Goal: Complete application form

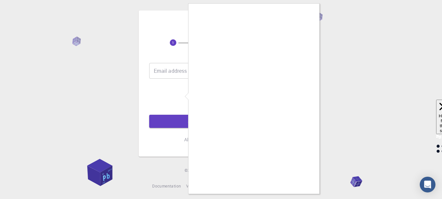
scroll to position [6, 0]
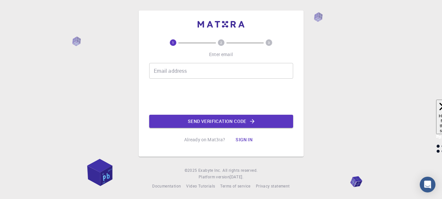
click at [208, 71] on input "Email address" at bounding box center [221, 71] width 144 height 16
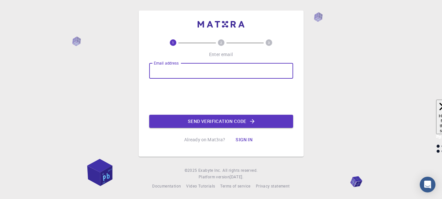
click at [208, 71] on input "Email address" at bounding box center [221, 71] width 144 height 16
click at [208, 71] on input "b" at bounding box center [221, 71] width 144 height 16
type input "[EMAIL_ADDRESS][DOMAIN_NAME]"
click at [231, 123] on button "Send verification code" at bounding box center [221, 121] width 144 height 13
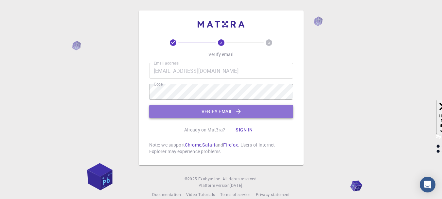
click at [241, 114] on icon "button" at bounding box center [238, 111] width 7 height 7
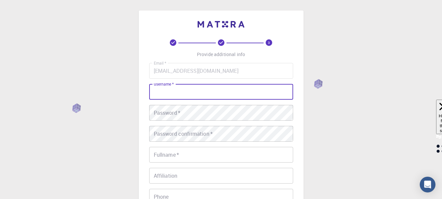
click at [211, 93] on input "username   *" at bounding box center [221, 92] width 144 height 16
type input "beshoy"
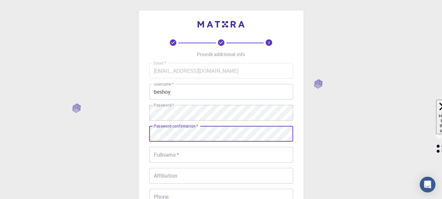
click at [203, 155] on input "Fullname   *" at bounding box center [221, 155] width 144 height 16
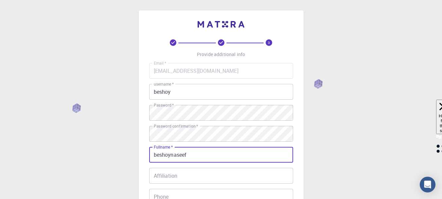
click at [170, 156] on input "beshoynaseef" at bounding box center [221, 155] width 144 height 16
click at [172, 156] on input "beshoynaseef" at bounding box center [221, 155] width 144 height 16
type input "beshoynaseef"
click at [166, 178] on input "Affiliation" at bounding box center [221, 176] width 144 height 16
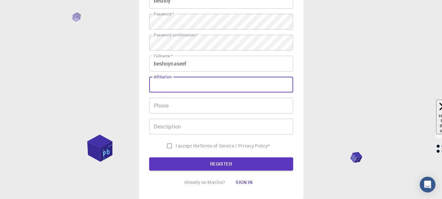
scroll to position [98, 0]
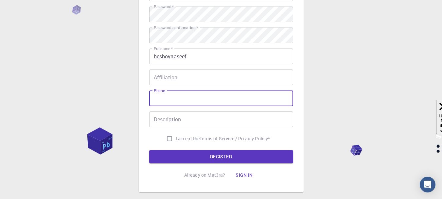
click at [199, 100] on input "Phone" at bounding box center [221, 98] width 144 height 16
type input "01550402270"
click at [165, 139] on input "I accept the Terms of Service / Privacy Policy *" at bounding box center [169, 138] width 12 height 12
checkbox input "true"
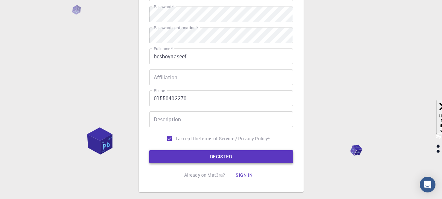
click at [170, 152] on button "REGISTER" at bounding box center [221, 156] width 144 height 13
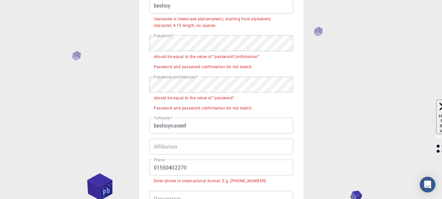
scroll to position [65, 0]
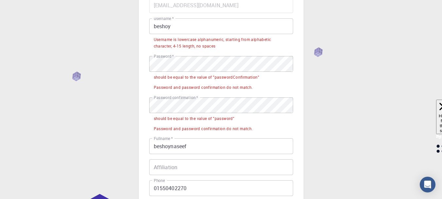
click at [156, 25] on input "beshoy" at bounding box center [221, 26] width 144 height 16
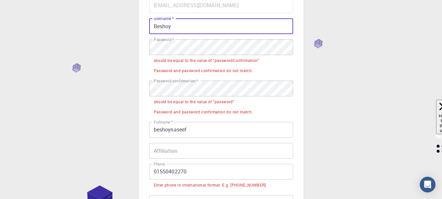
type input "Beshoy"
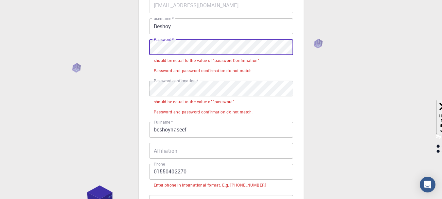
click at [108, 40] on div "3 Provide additional info Email   * [EMAIL_ADDRESS][DOMAIN_NAME] Email   * user…" at bounding box center [221, 127] width 442 height 384
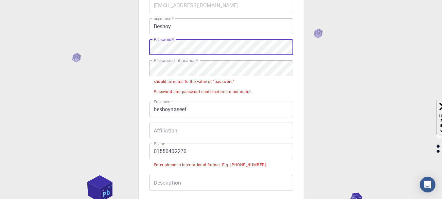
click at [199, 112] on input "beshoynaseef" at bounding box center [221, 109] width 144 height 16
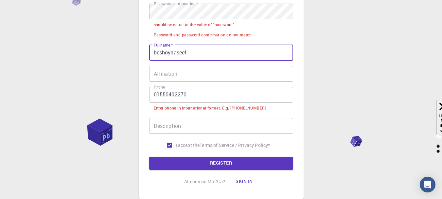
scroll to position [131, 0]
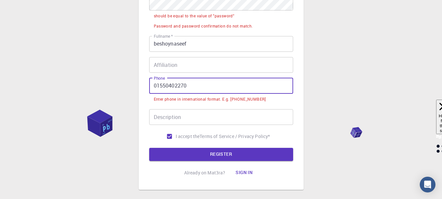
click at [151, 84] on input "01550402270" at bounding box center [221, 86] width 144 height 16
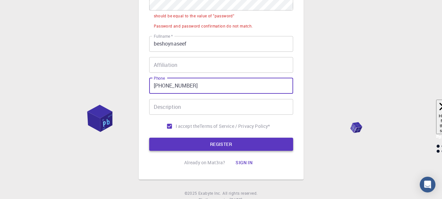
type input "[PHONE_NUMBER]"
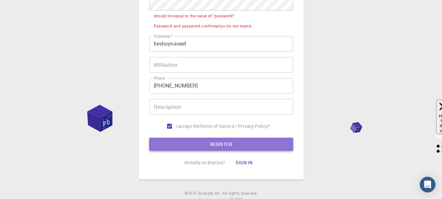
click at [196, 141] on button "REGISTER" at bounding box center [221, 143] width 144 height 13
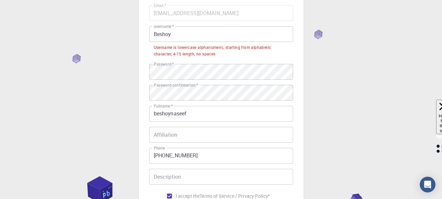
scroll to position [49, 0]
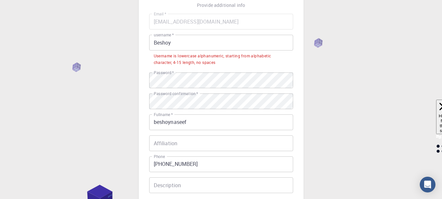
click at [200, 41] on input "Beshoy" at bounding box center [221, 43] width 144 height 16
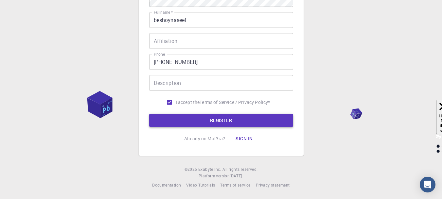
click at [223, 121] on button "REGISTER" at bounding box center [221, 120] width 144 height 13
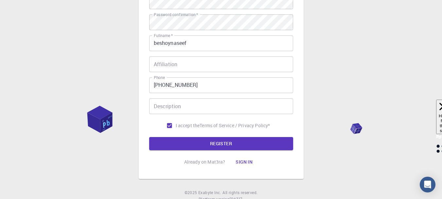
click at [354, 198] on html "3 Provide additional info Email   * [EMAIL_ADDRESS][DOMAIN_NAME] Email   * user…" at bounding box center [221, 47] width 442 height 350
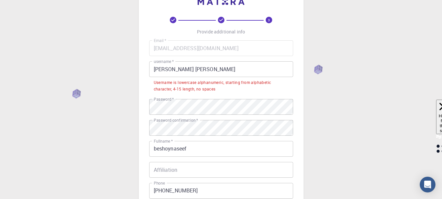
scroll to position [0, 0]
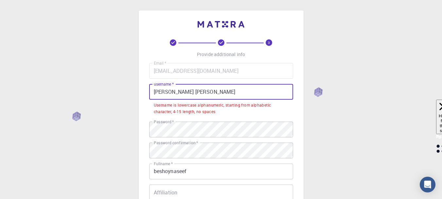
click at [175, 90] on input "[PERSON_NAME] [PERSON_NAME]" at bounding box center [221, 92] width 144 height 16
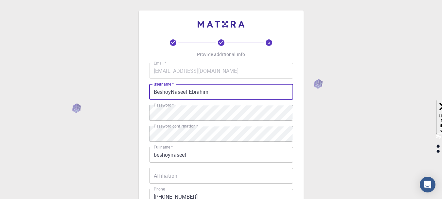
click at [170, 94] on input "BeshoyNaseef Ebrahim" at bounding box center [221, 92] width 144 height 16
drag, startPoint x: 170, startPoint y: 94, endPoint x: 160, endPoint y: 91, distance: 10.6
click at [160, 92] on input "BeshoyNaseef Ebrahim" at bounding box center [221, 92] width 144 height 16
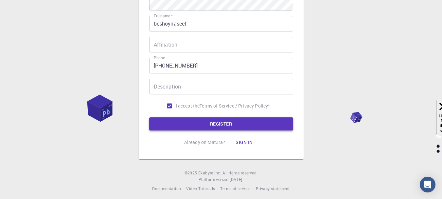
click at [193, 124] on button "REGISTER" at bounding box center [221, 123] width 144 height 13
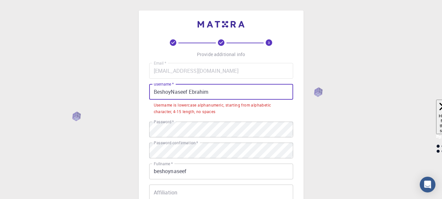
click at [157, 92] on input "BeshoyNaseef Ebrahim" at bounding box center [221, 92] width 144 height 16
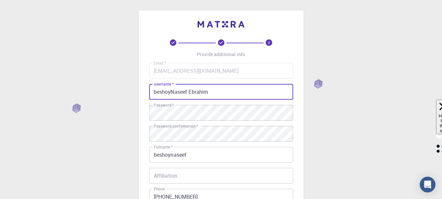
click at [174, 93] on input "beshoyNaseef Ebrahim" at bounding box center [221, 92] width 144 height 16
drag, startPoint x: 212, startPoint y: 92, endPoint x: 190, endPoint y: 88, distance: 22.5
click at [190, 88] on input "beshoynaseef Ebrahim" at bounding box center [221, 92] width 144 height 16
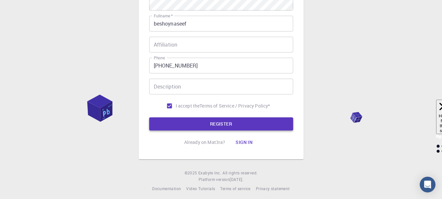
type input "beshoynaseef"
click at [186, 121] on button "REGISTER" at bounding box center [221, 123] width 144 height 13
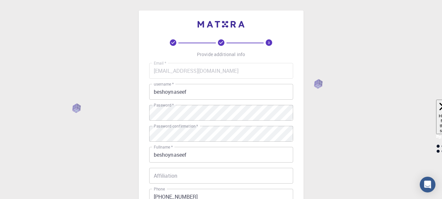
scroll to position [33, 0]
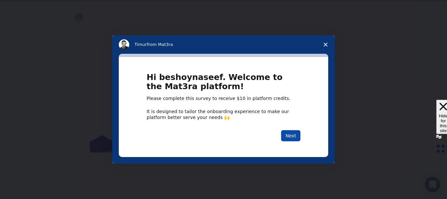
click at [297, 136] on button "Next" at bounding box center [290, 135] width 19 height 11
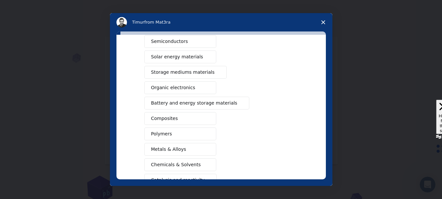
scroll to position [65, 0]
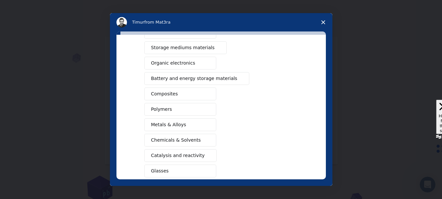
click at [178, 112] on button "Polymers" at bounding box center [180, 109] width 72 height 13
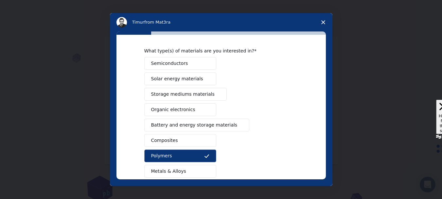
scroll to position [84, 0]
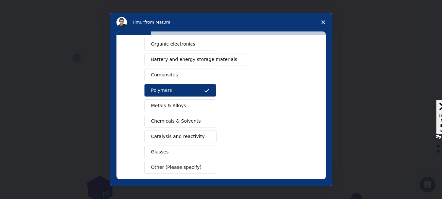
click at [175, 106] on span "Metals & Alloys" at bounding box center [168, 105] width 35 height 7
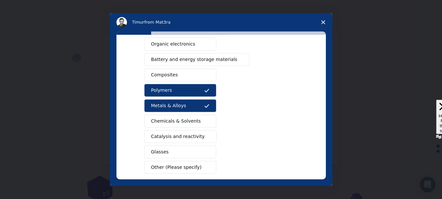
click at [182, 122] on span "Chemicals & Solvents" at bounding box center [176, 121] width 50 height 7
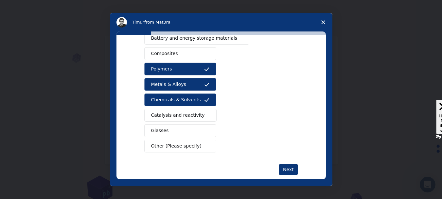
scroll to position [117, 0]
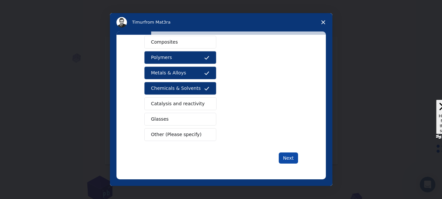
click at [286, 159] on button "Next" at bounding box center [288, 157] width 19 height 11
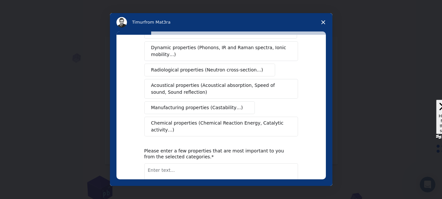
scroll to position [131, 0]
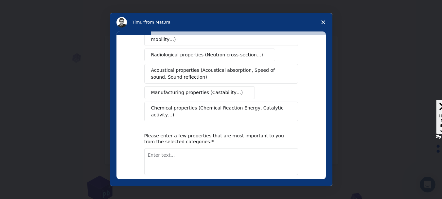
click at [188, 51] on span "Radiological properties (Neutron cross-section…)" at bounding box center [207, 54] width 112 height 7
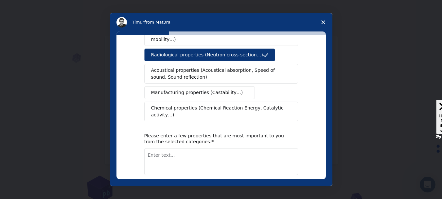
click at [195, 89] on span "Manufacturing properties (Castability…)" at bounding box center [197, 92] width 92 height 7
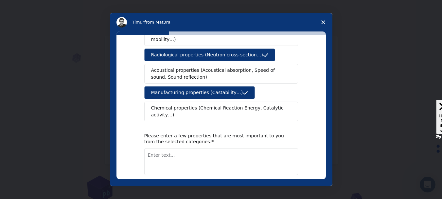
click at [203, 104] on span "Chemical properties (Chemical Reaction Energy, Catalytic activity…)" at bounding box center [219, 111] width 136 height 14
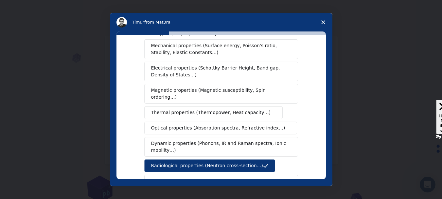
scroll to position [0, 0]
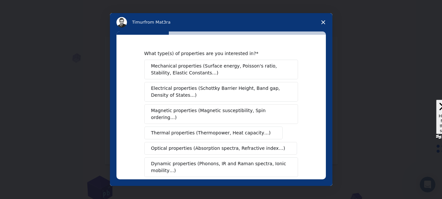
click at [174, 69] on span "Mechanical properties (Surface energy, Poisson's ratio, Stability, Elastic Cons…" at bounding box center [219, 70] width 136 height 14
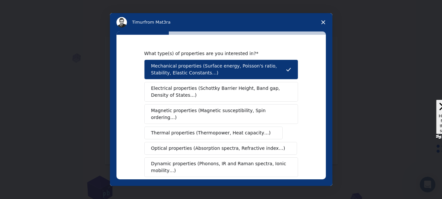
scroll to position [33, 0]
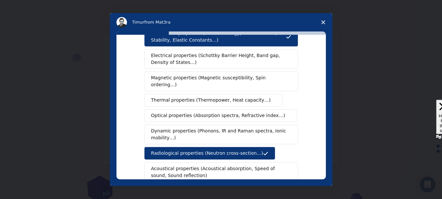
click at [187, 97] on span "Thermal properties (Thermopower, Heat capacity…)" at bounding box center [211, 100] width 120 height 7
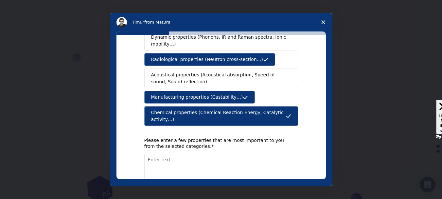
scroll to position [151, 0]
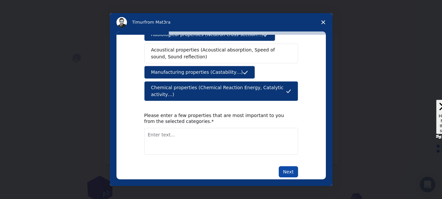
click at [289, 166] on button "Next" at bounding box center [288, 171] width 19 height 11
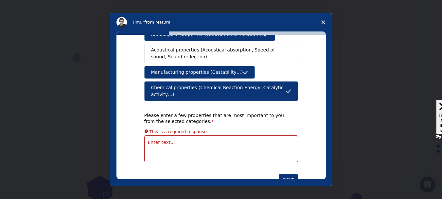
click at [190, 135] on textarea "Enter text..." at bounding box center [221, 148] width 154 height 27
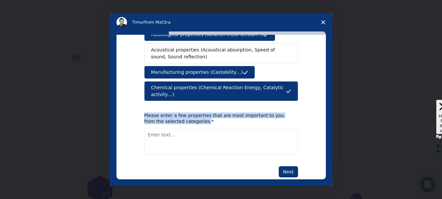
drag, startPoint x: 142, startPoint y: 101, endPoint x: 185, endPoint y: 106, distance: 43.2
click at [185, 112] on div "Please enter a few properties that are most important to you from the selected …" at bounding box center [216, 118] width 144 height 12
copy div "Please enter a few properties that are most important to you from the selected …"
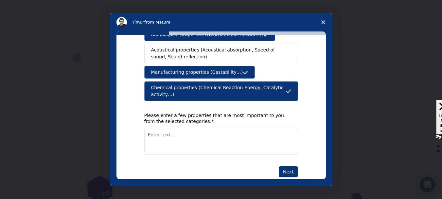
click at [222, 128] on textarea "Enter text..." at bounding box center [221, 141] width 154 height 27
paste textarea "LOREMIPS DOLORSITAM (Cons-adip) Elitseddoe Temporinci: Utlabor Etdolore (mag al…"
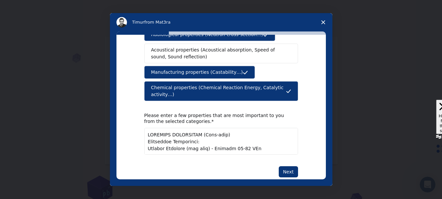
scroll to position [320, 0]
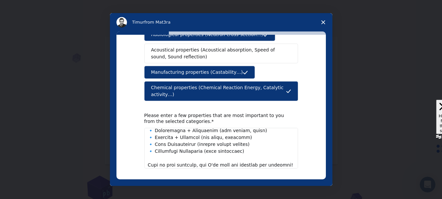
type textarea "LOREMIPS DOLORSITAM (Cons-adip) Elitseddoe Temporinci: Utlabor Etdolore (mag al…"
click at [285, 180] on button "Next" at bounding box center [288, 185] width 19 height 11
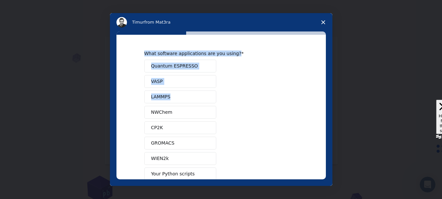
scroll to position [70, 0]
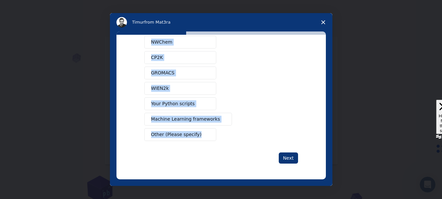
drag, startPoint x: 143, startPoint y: 53, endPoint x: 208, endPoint y: 132, distance: 102.1
click at [208, 132] on div "What software applications are you using? Quantum ESPRESSO VASP LAMMPS NWChem C…" at bounding box center [221, 60] width 154 height 160
copy div "What software applications are you using? Quantum ESPRESSO VASP LAMMPS NWChem C…"
click at [245, 102] on div "Quantum ESPRESSO VASP LAMMPS NWChem CP2K GROMACS WIEN2k Your Python scripts Mac…" at bounding box center [221, 65] width 154 height 151
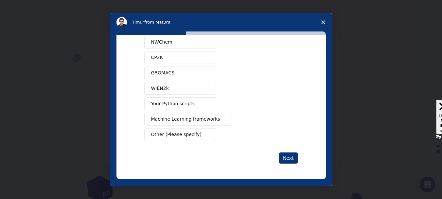
click at [186, 135] on span "Other (Please specify)" at bounding box center [176, 134] width 50 height 7
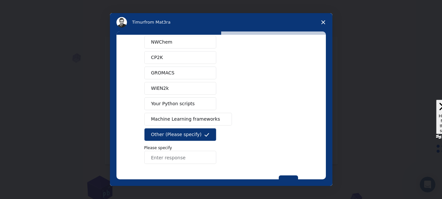
scroll to position [93, 0]
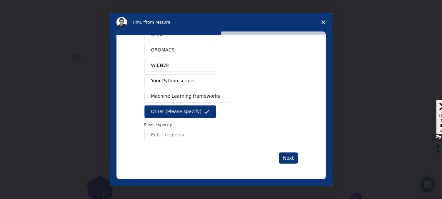
click at [171, 135] on input "Enter response" at bounding box center [180, 134] width 72 height 13
paste input "For your PVC compound development, I can help with: Input file preparation for …"
type input "For your PVC compound development, I can help with: Input file preparation for …"
click at [280, 155] on button "Next" at bounding box center [288, 157] width 19 height 11
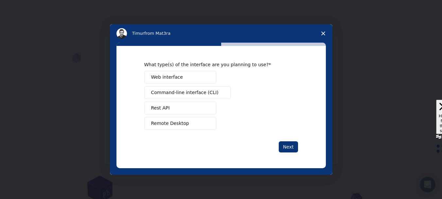
scroll to position [0, 0]
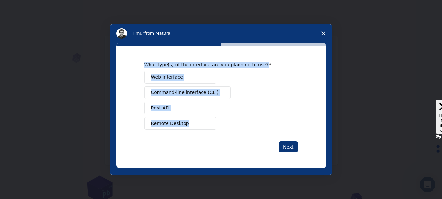
drag, startPoint x: 145, startPoint y: 64, endPoint x: 211, endPoint y: 121, distance: 87.5
click at [211, 121] on div "What type(s) of the interface are you planning to use? Web interface Command-li…" at bounding box center [221, 96] width 154 height 68
copy div "What type(s) of the interface are you planning to use? Web interface Command-li…"
click at [263, 95] on div "Web interface Command-line interface (CLI) Rest API Remote Desktop" at bounding box center [221, 100] width 154 height 59
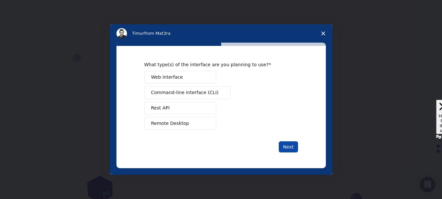
click at [289, 145] on button "Next" at bounding box center [288, 146] width 19 height 11
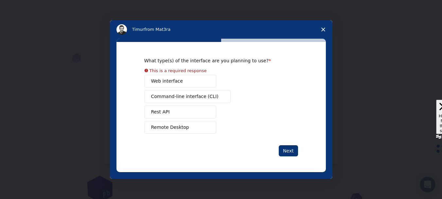
click at [182, 82] on button "Web interface" at bounding box center [180, 81] width 72 height 13
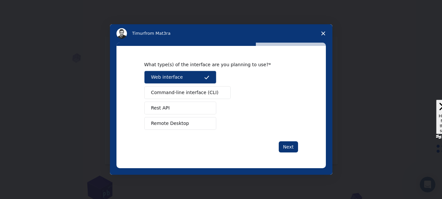
click at [219, 92] on button "Command-line interface (CLI)" at bounding box center [187, 92] width 86 height 13
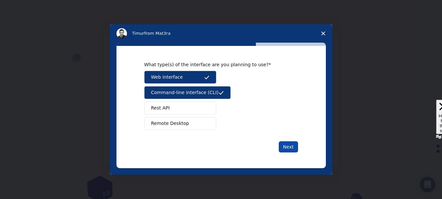
click at [282, 149] on button "Next" at bounding box center [288, 146] width 19 height 11
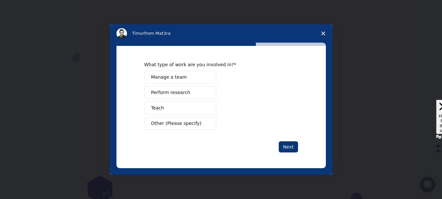
click at [176, 94] on span "Perform research" at bounding box center [170, 92] width 39 height 7
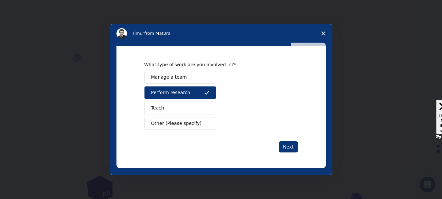
click at [195, 110] on button "Teach" at bounding box center [180, 107] width 72 height 13
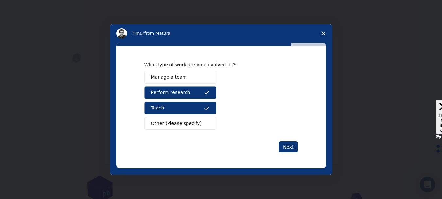
click at [202, 127] on button "Other (Please specify)" at bounding box center [180, 123] width 72 height 13
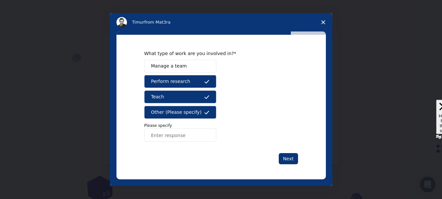
click at [195, 112] on button "Other (Please specify)" at bounding box center [180, 112] width 72 height 13
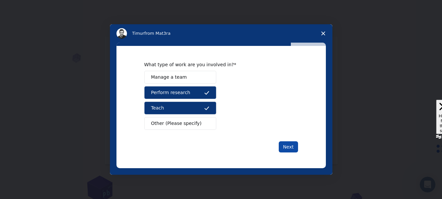
click at [285, 145] on button "Next" at bounding box center [288, 146] width 19 height 11
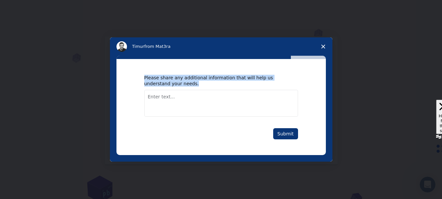
drag, startPoint x: 143, startPoint y: 78, endPoint x: 199, endPoint y: 88, distance: 56.2
click at [199, 88] on div "Please share any additional information that will help us understand your needs…" at bounding box center [221, 107] width 209 height 96
copy div "Please share any additional information that will help us understand your needs."
click at [226, 107] on textarea "Enter text..." at bounding box center [221, 103] width 154 height 27
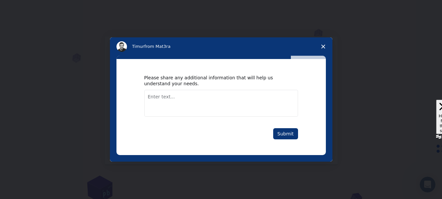
paste textarea "LORE IPSUMDO SITAM: Consectet Adipisci Elits: Doeiu TEMPO INCIDI 3680 utlaboree…"
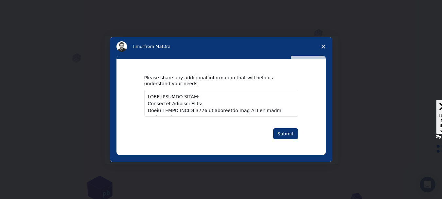
scroll to position [444, 0]
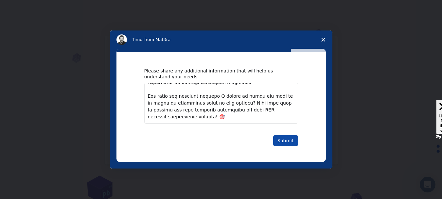
type textarea "LORE IPSUMDO SITAM: Consectet Adipisci Elits: Doeiu TEMPO INCIDI 3680 utlaboree…"
click at [287, 140] on button "Submit" at bounding box center [285, 140] width 25 height 11
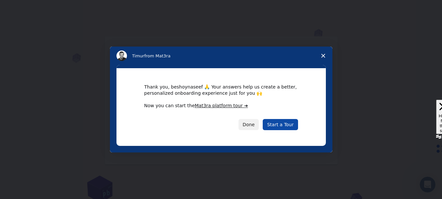
click at [280, 124] on link "Start a Tour" at bounding box center [280, 124] width 35 height 11
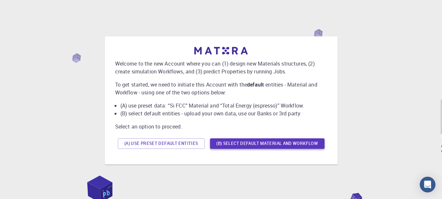
click at [256, 140] on button "(B) Select default material and workflow" at bounding box center [267, 143] width 115 height 10
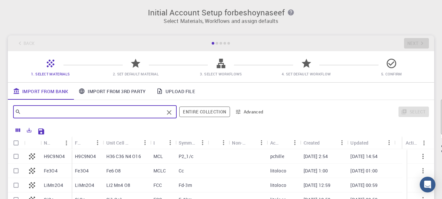
click at [130, 114] on input "text" at bounding box center [92, 111] width 143 height 9
type input "ح"
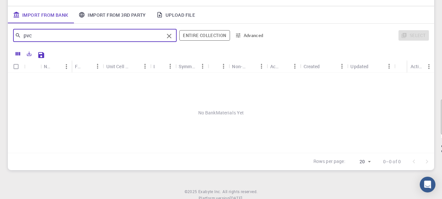
scroll to position [33, 0]
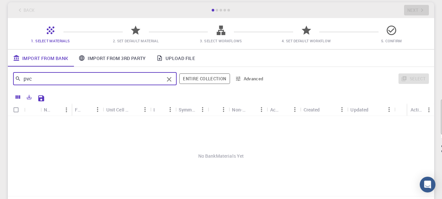
click at [34, 77] on input "pvc" at bounding box center [92, 78] width 143 height 9
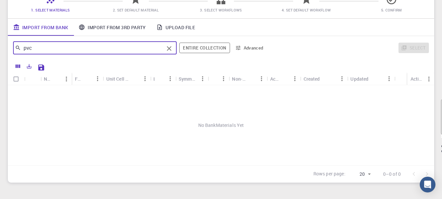
scroll to position [65, 0]
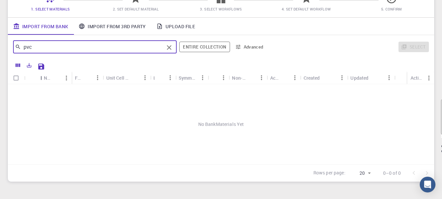
click at [42, 80] on div "Icon" at bounding box center [41, 77] width 7 height 13
type input "pvc"
